Goal: Information Seeking & Learning: Learn about a topic

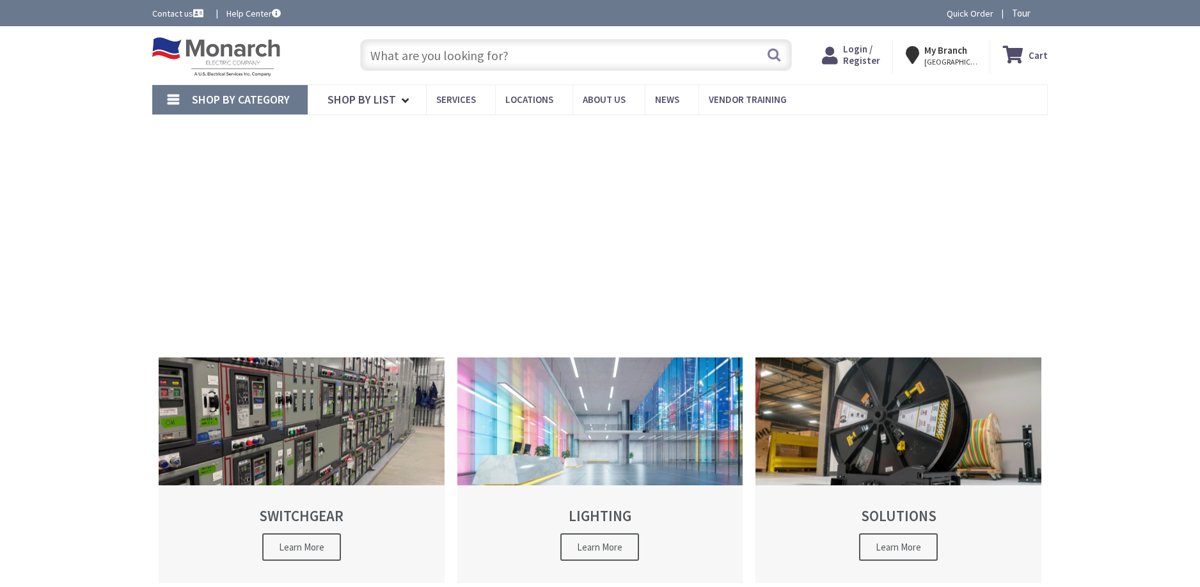
type input "[PERSON_NAME][GEOGRAPHIC_DATA], [GEOGRAPHIC_DATA]"
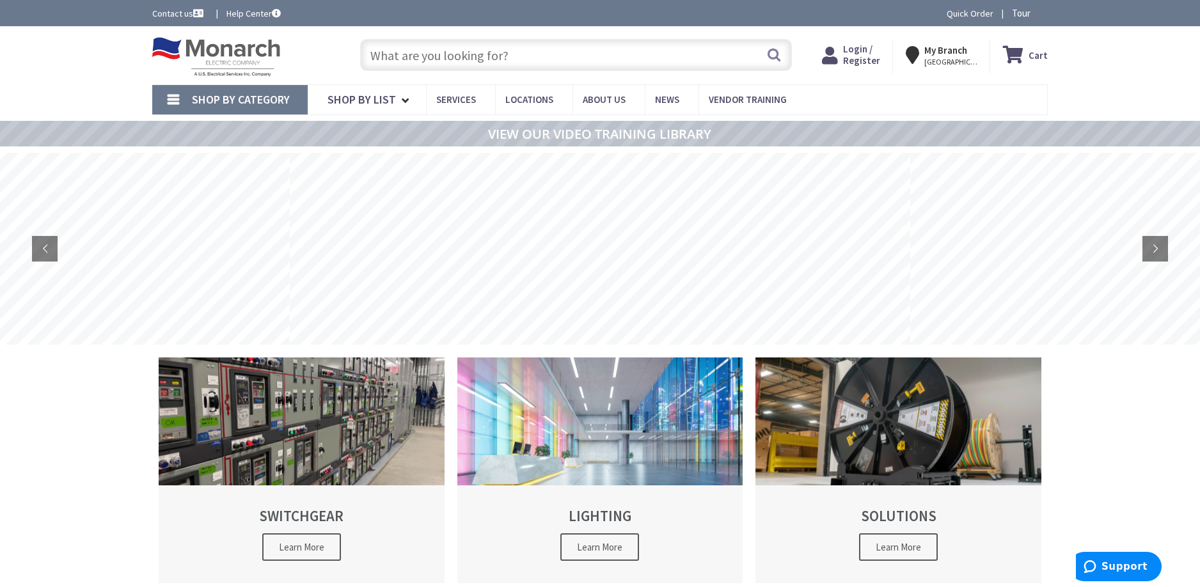
click at [953, 53] on strong "My Branch" at bounding box center [945, 50] width 43 height 12
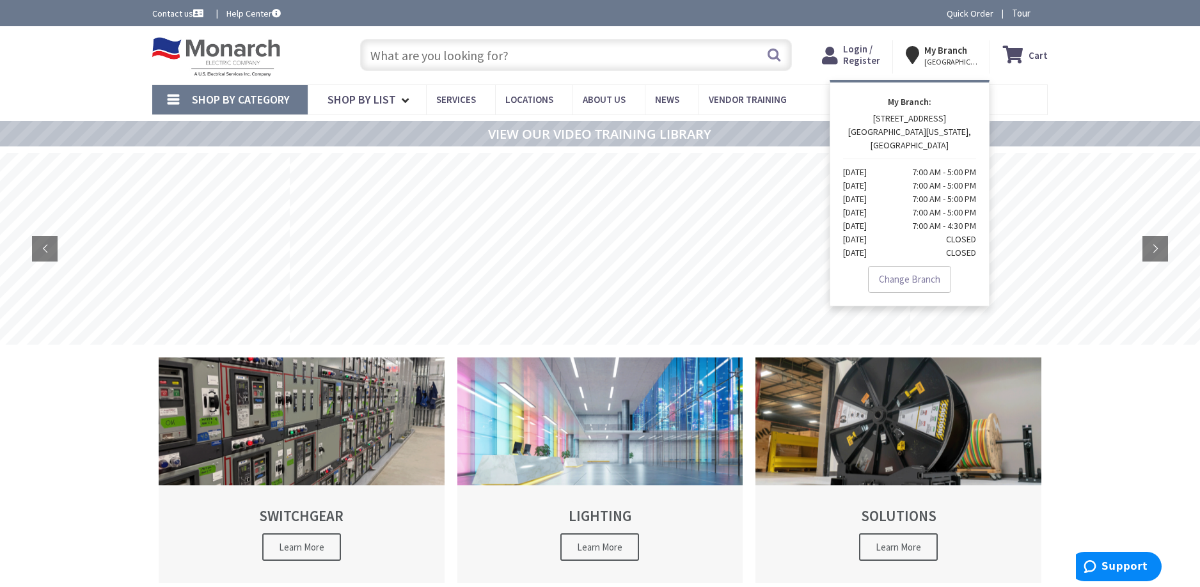
click at [1091, 80] on div "Skip to Content Toggle Nav Search Cart My Cart Close" at bounding box center [600, 55] width 1200 height 58
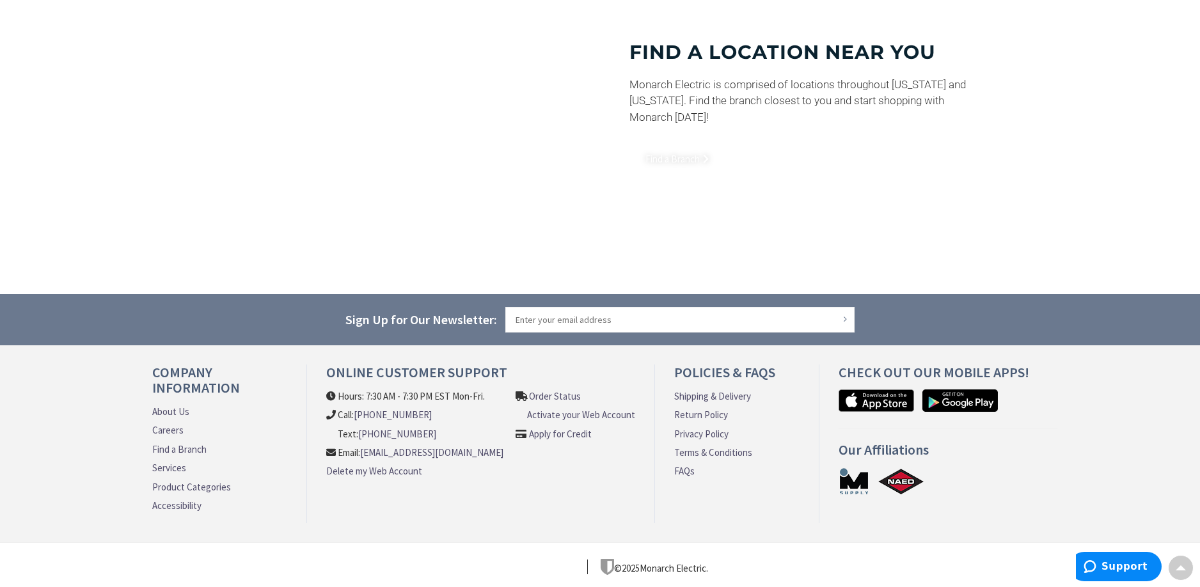
scroll to position [956, 0]
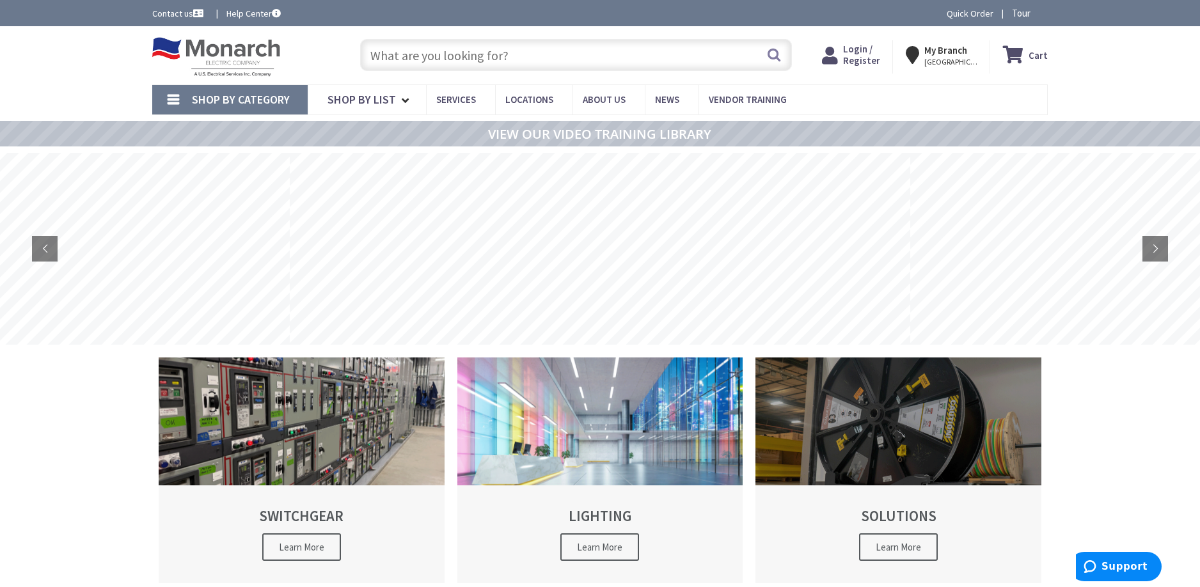
click at [880, 393] on div at bounding box center [899, 422] width 286 height 128
click at [888, 548] on span "Learn More" at bounding box center [898, 548] width 79 height 28
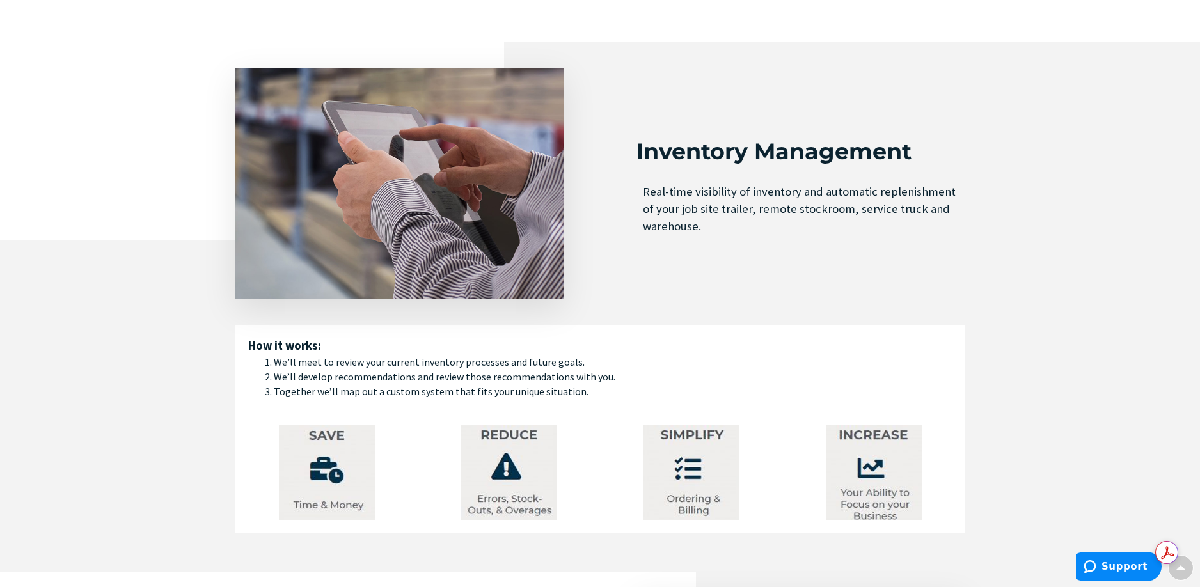
scroll to position [2495, 0]
